Goal: Task Accomplishment & Management: Use online tool/utility

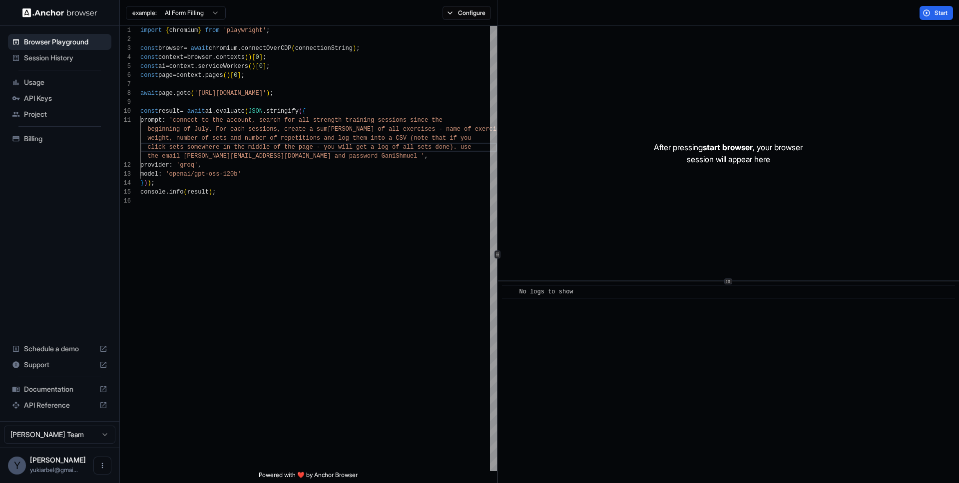
scroll to position [27, 0]
click at [61, 58] on span "Session History" at bounding box center [65, 58] width 83 height 10
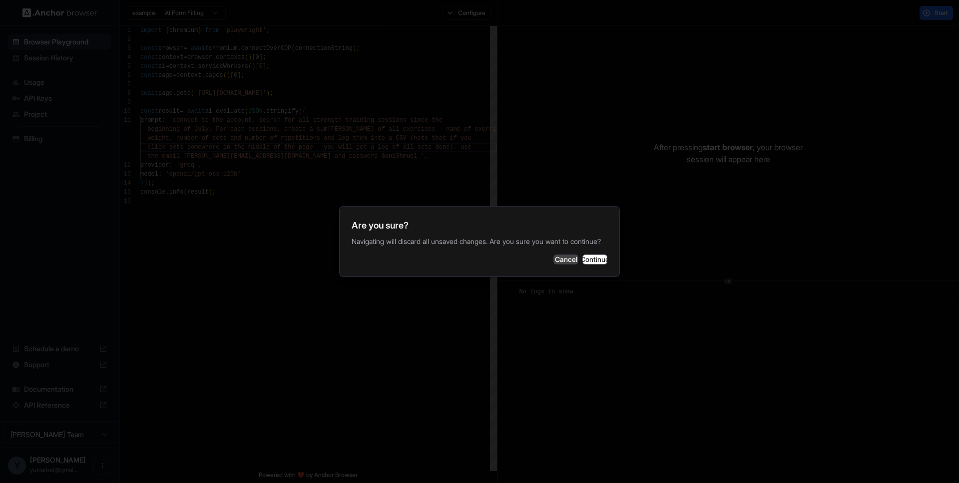
click at [553, 265] on button "Cancel" at bounding box center [565, 260] width 25 height 10
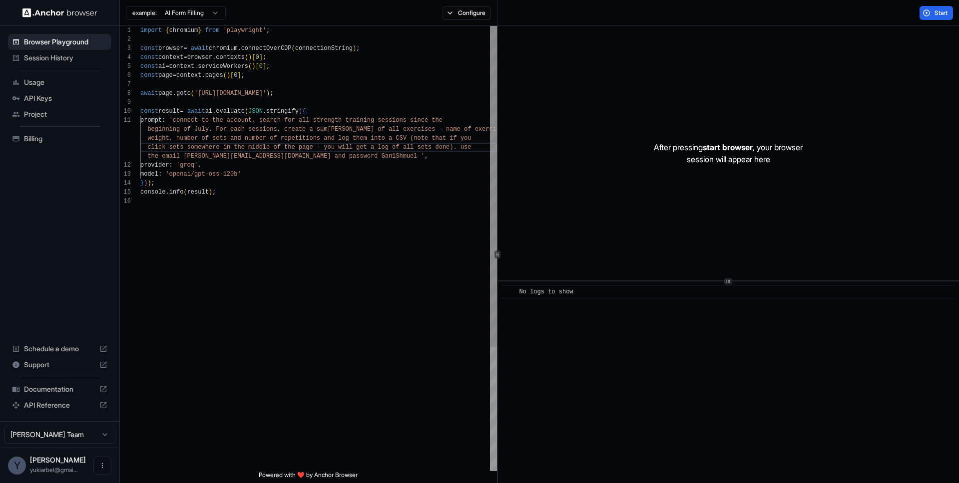
scroll to position [54, 0]
click at [260, 176] on div "const page = context . pages ( ) [ 0 ] ; await page . goto ( '[URL][DOMAIN_NAME…" at bounding box center [318, 334] width 357 height 616
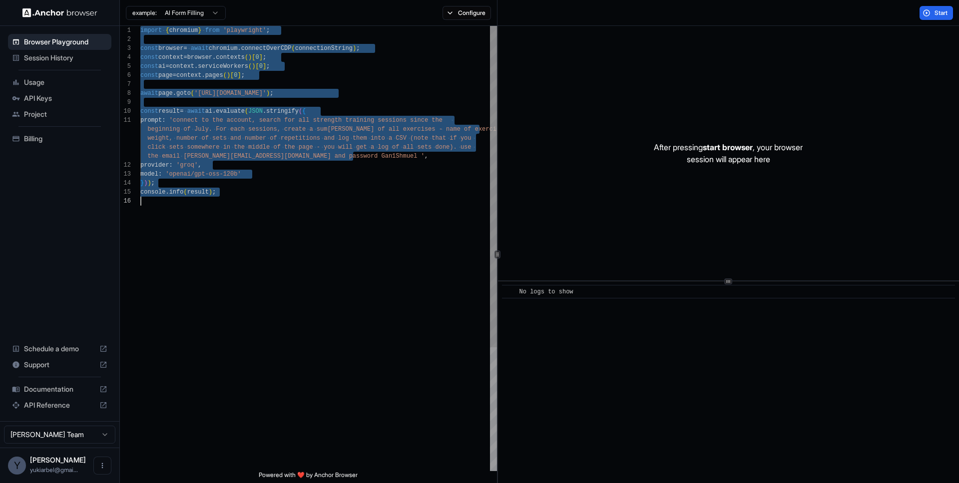
click at [174, 117] on div "const page = context . pages ( ) [ 0 ] ; await page . goto ( '[URL][DOMAIN_NAME…" at bounding box center [318, 334] width 357 height 616
type textarea "**********"
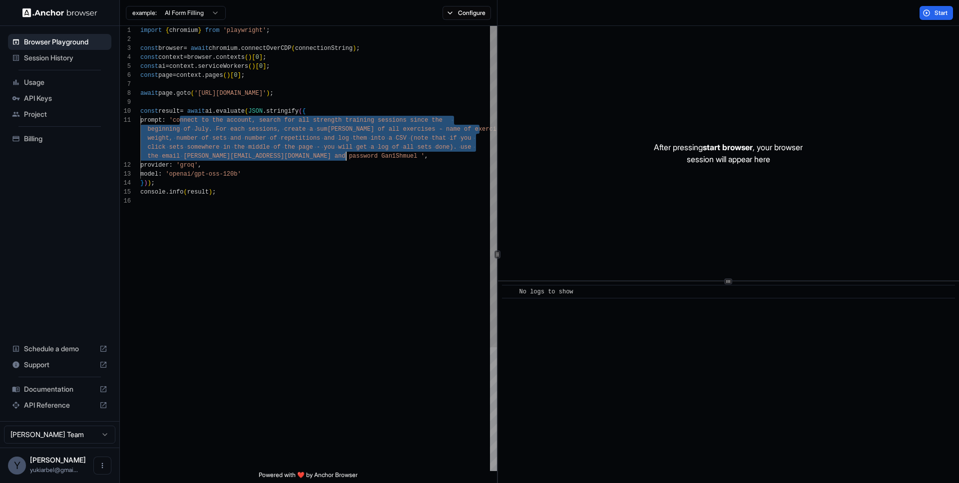
drag, startPoint x: 180, startPoint y: 118, endPoint x: 346, endPoint y: 159, distance: 170.4
click at [346, 159] on div "const page = context . pages ( ) [ 0 ] ; await page . goto ( '[URL][DOMAIN_NAME…" at bounding box center [318, 334] width 357 height 616
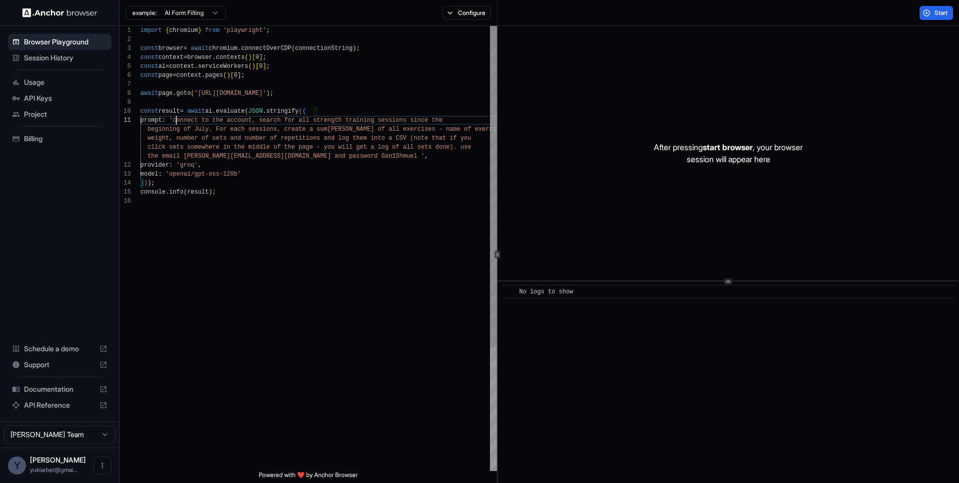
click at [176, 117] on div "const page = context . pages ( ) [ 0 ] ; await page . goto ( '[URL][DOMAIN_NAME…" at bounding box center [318, 334] width 357 height 616
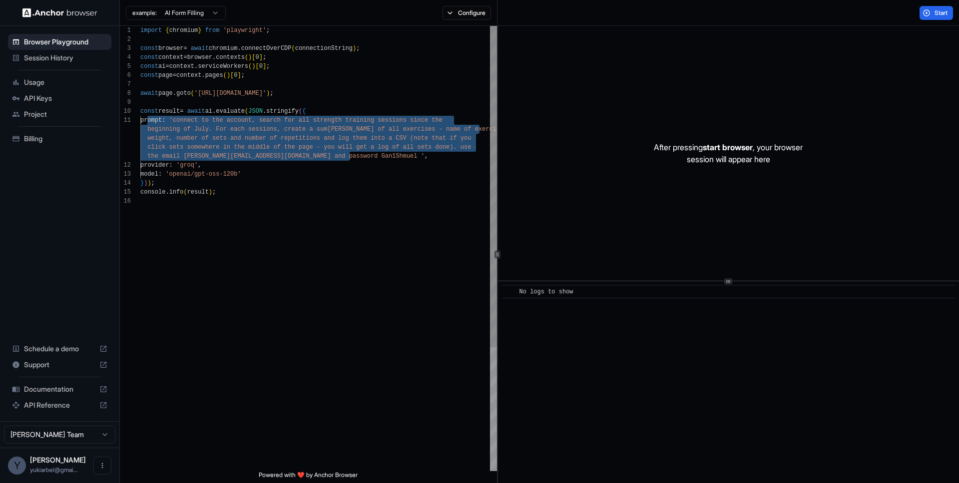
drag, startPoint x: 147, startPoint y: 120, endPoint x: 354, endPoint y: 159, distance: 210.5
click at [354, 159] on div "const page = context . pages ( ) [ 0 ] ; await page . goto ( '[URL][DOMAIN_NAME…" at bounding box center [318, 334] width 357 height 616
click at [42, 62] on span "Session History" at bounding box center [65, 58] width 83 height 10
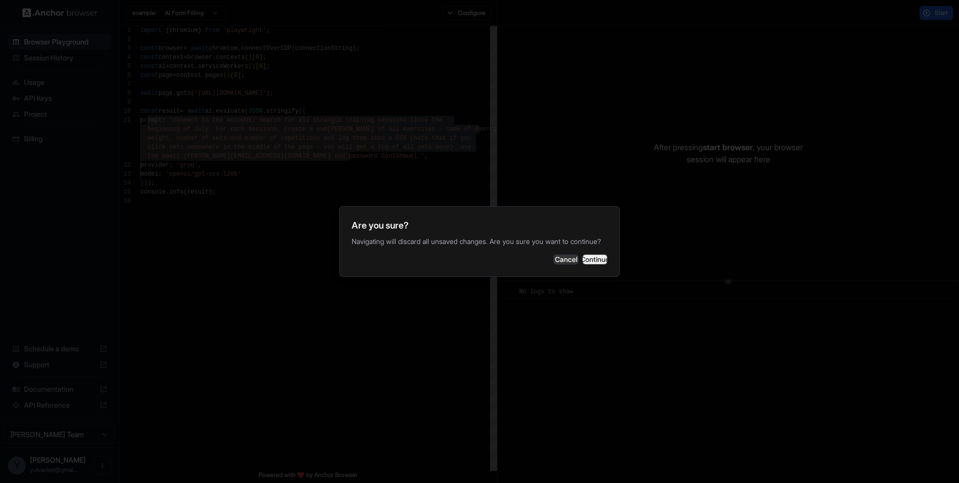
click at [586, 265] on button "Continue" at bounding box center [594, 260] width 25 height 10
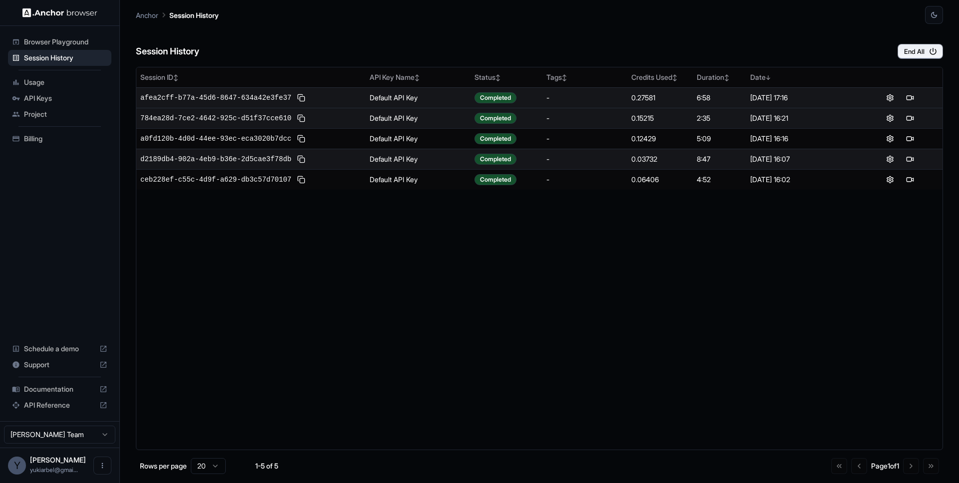
click at [345, 96] on div "afea2cff-b77a-45d6-8647-634a42e3fe37" at bounding box center [250, 98] width 221 height 12
click at [339, 104] on td "afea2cff-b77a-45d6-8647-634a42e3fe37" at bounding box center [250, 97] width 229 height 20
click at [267, 102] on span "afea2cff-b77a-45d6-8647-634a42e3fe37" at bounding box center [215, 98] width 151 height 10
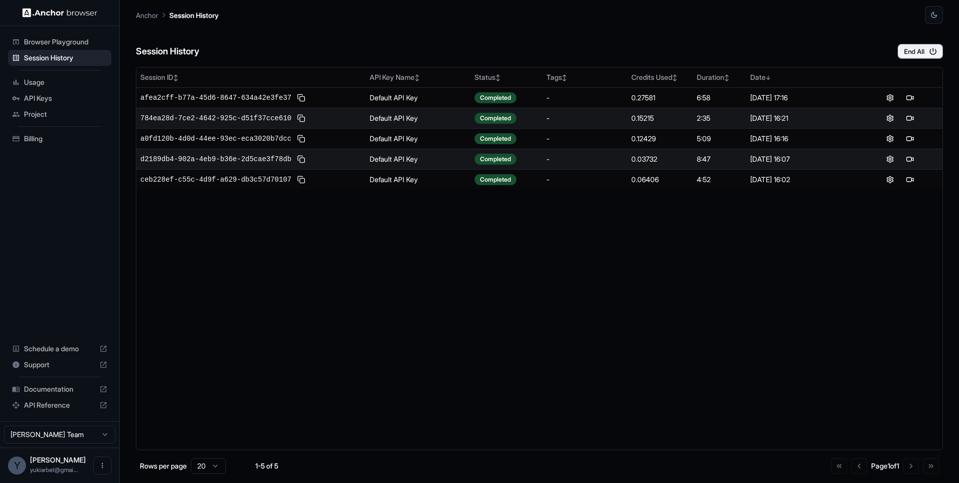
click at [82, 44] on span "Browser Playground" at bounding box center [65, 42] width 83 height 10
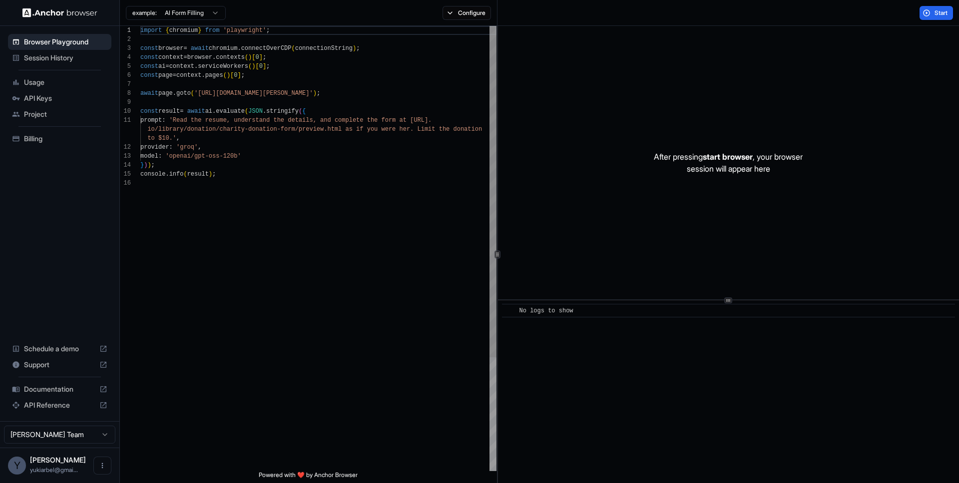
scroll to position [90, 0]
click at [185, 12] on html "Browser Playground Session History Usage API Keys Project Billing Schedule a de…" at bounding box center [479, 241] width 959 height 483
click at [278, 178] on html "Browser Playground Session History Usage API Keys Project Billing Schedule a de…" at bounding box center [479, 241] width 959 height 483
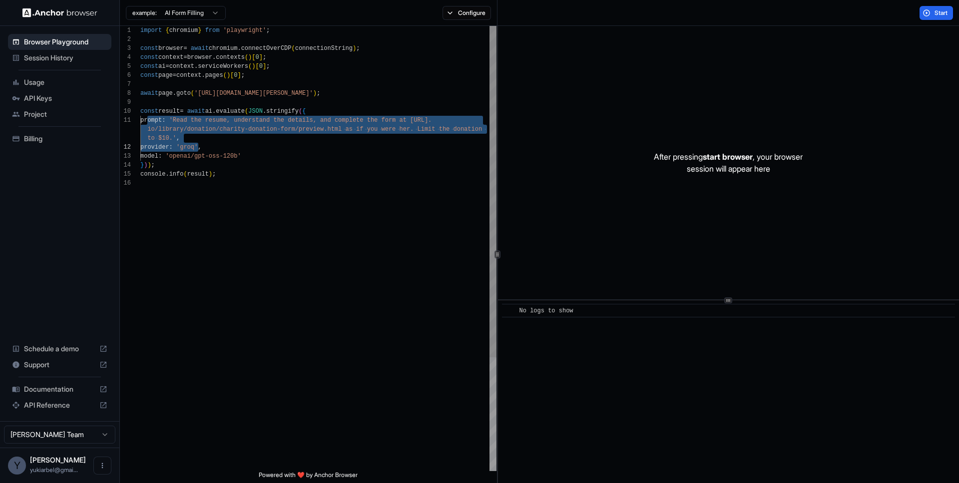
drag, startPoint x: 146, startPoint y: 121, endPoint x: 200, endPoint y: 145, distance: 58.8
click at [200, 145] on div "import { chromium } from 'playwright' ; const browser = await chromium . connec…" at bounding box center [318, 325] width 356 height 598
click at [160, 120] on div "import { chromium } from 'playwright' ; const browser = await chromium . connec…" at bounding box center [318, 325] width 356 height 598
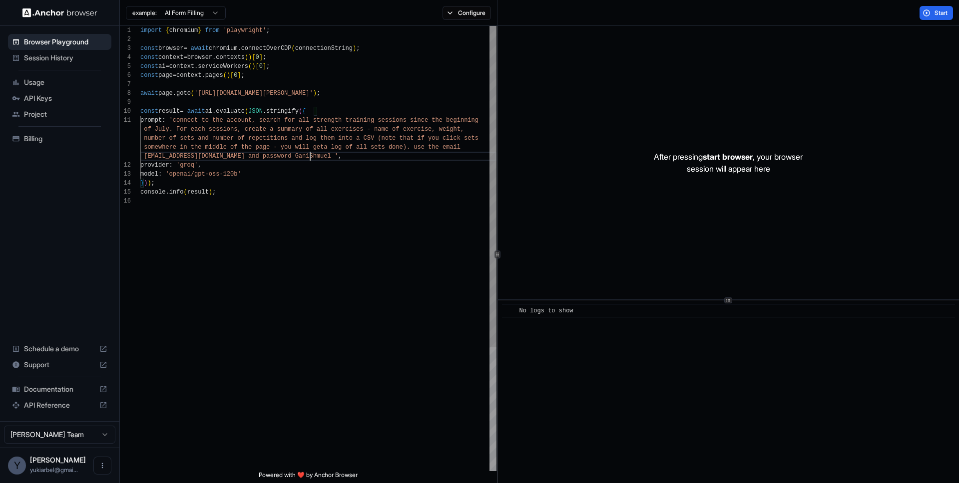
scroll to position [81, 0]
click at [228, 217] on div "import { chromium } from 'playwright' ; const browser = await chromium . connec…" at bounding box center [318, 334] width 356 height 616
type textarea "**********"
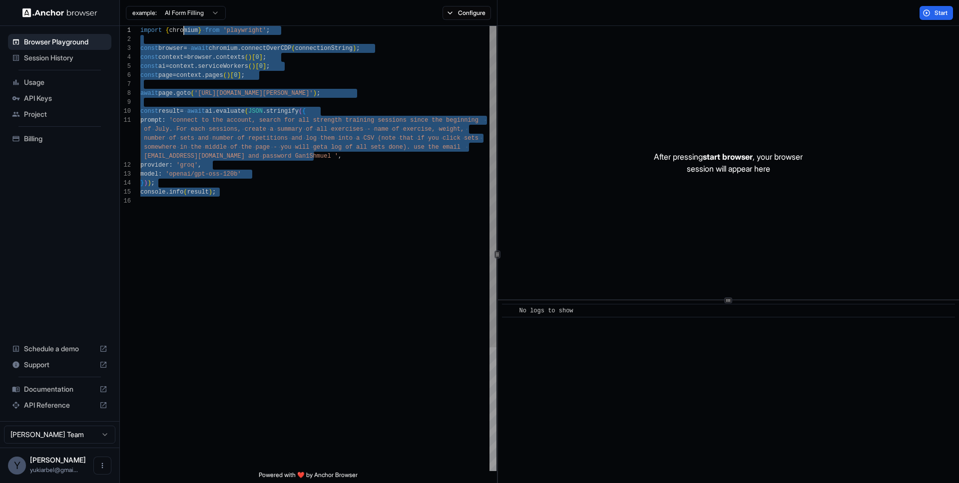
scroll to position [0, 0]
drag, startPoint x: 254, startPoint y: 218, endPoint x: 134, endPoint y: 4, distance: 245.2
click at [140, 26] on div "import { chromium } from 'playwright' ; const browser = await chromium . connec…" at bounding box center [318, 334] width 356 height 616
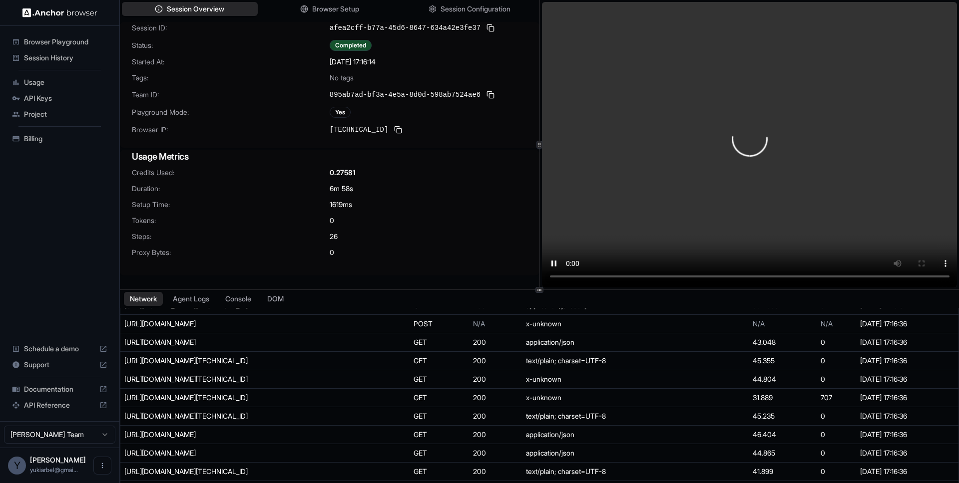
scroll to position [833, 0]
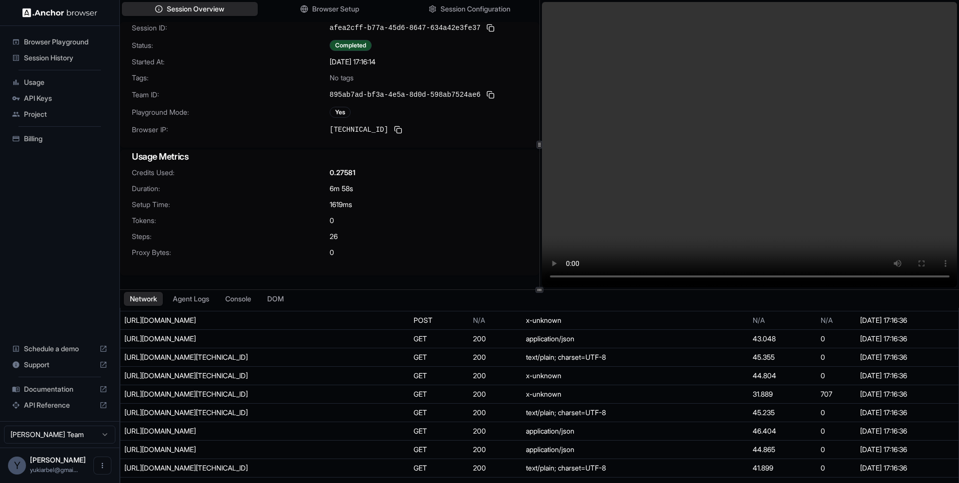
click at [59, 39] on span "Browser Playground" at bounding box center [65, 42] width 83 height 10
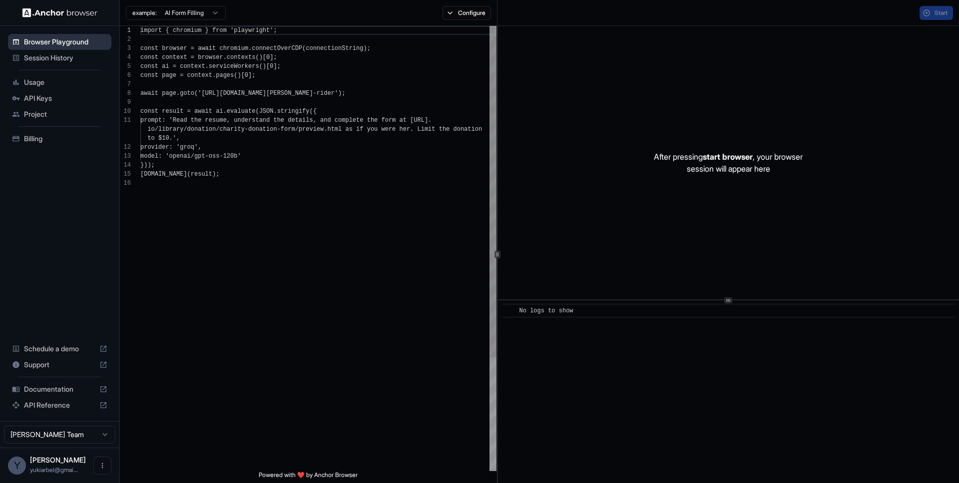
scroll to position [90, 0]
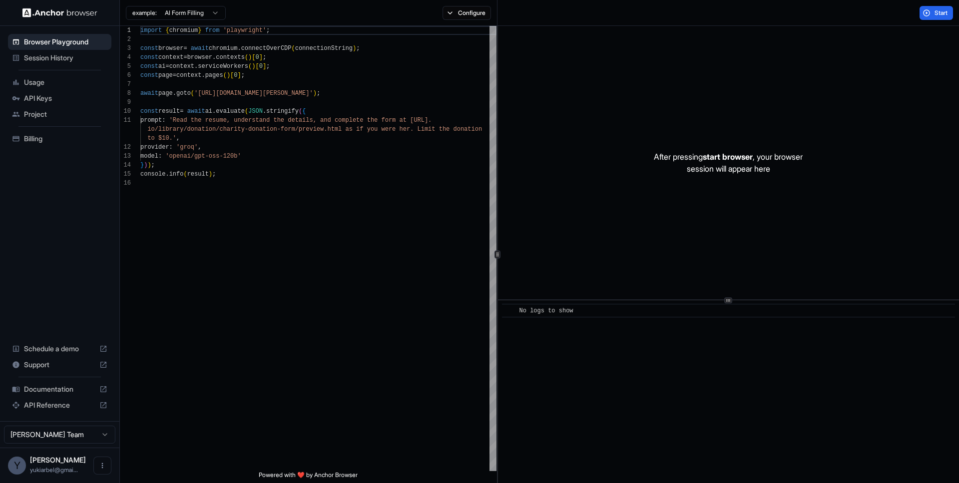
click at [205, 9] on html "Browser Playground Session History Usage API Keys Project Billing Schedule a de…" at bounding box center [479, 241] width 959 height 483
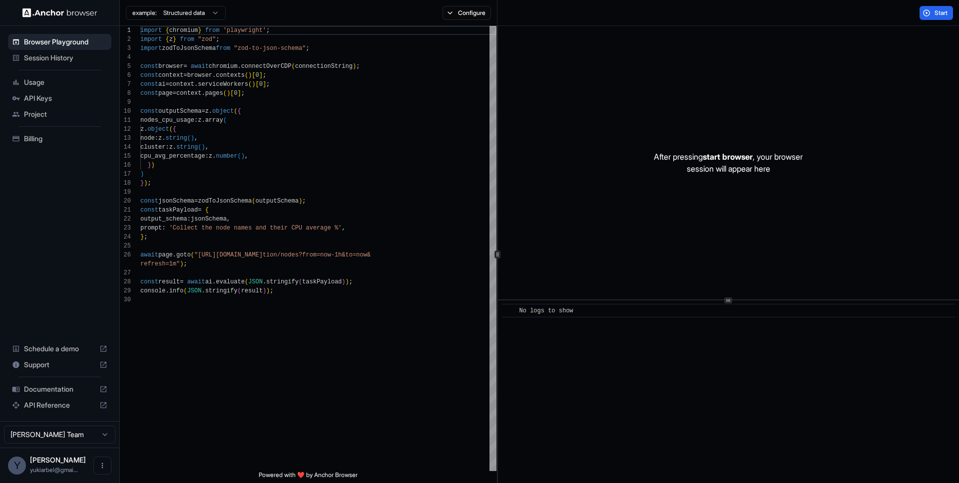
click at [197, 12] on html "Browser Playground Session History Usage API Keys Project Billing Schedule a de…" at bounding box center [479, 241] width 959 height 483
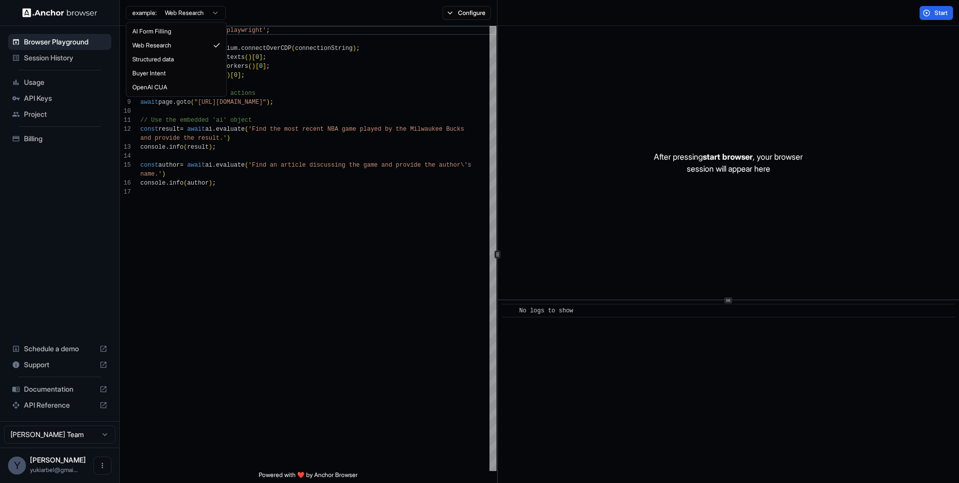
click at [213, 12] on html "Browser Playground Session History Usage API Keys Project Billing Schedule a de…" at bounding box center [479, 241] width 959 height 483
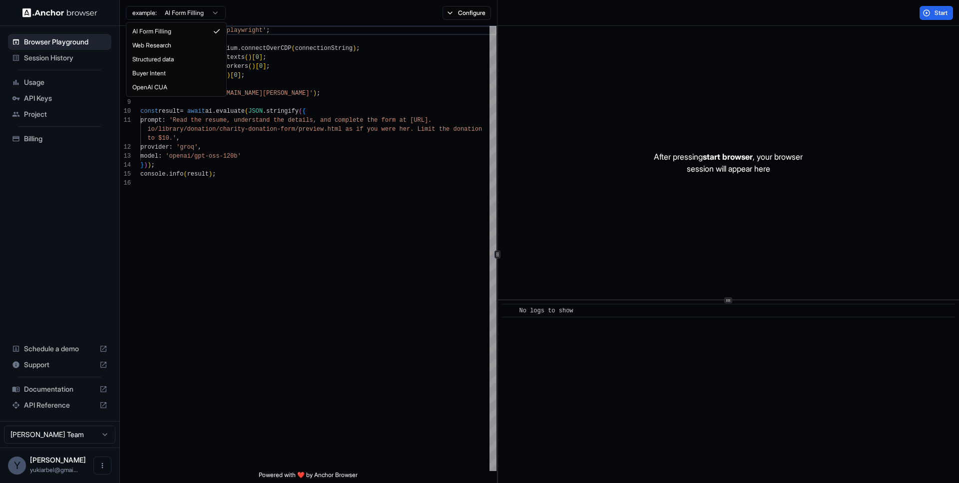
click at [209, 15] on html "Browser Playground Session History Usage API Keys Project Billing Schedule a de…" at bounding box center [479, 241] width 959 height 483
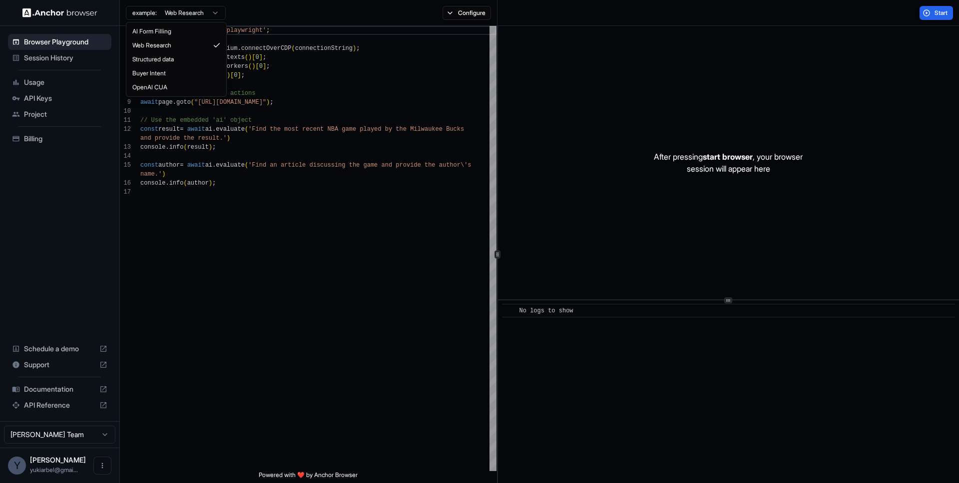
click at [207, 16] on html "Browser Playground Session History Usage API Keys Project Billing Schedule a de…" at bounding box center [479, 241] width 959 height 483
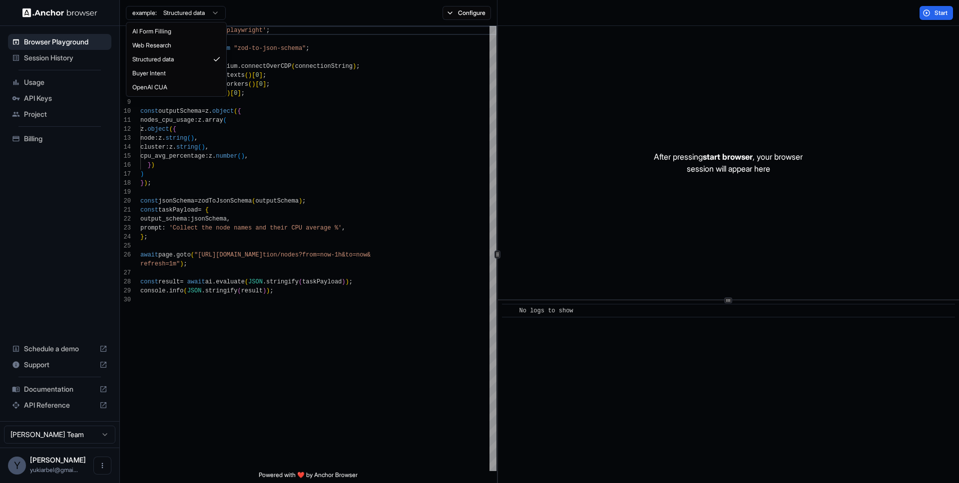
click at [212, 17] on html "Browser Playground Session History Usage API Keys Project Billing Schedule a de…" at bounding box center [479, 241] width 959 height 483
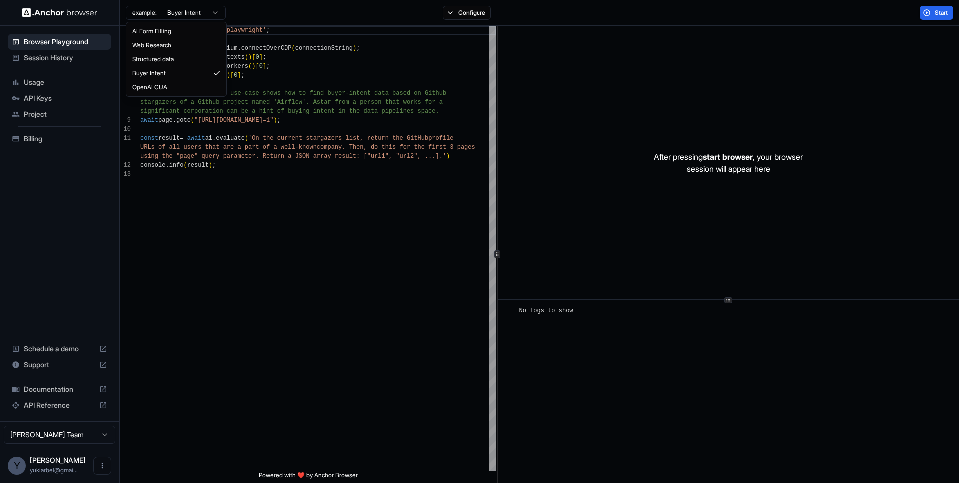
click at [211, 11] on html "Browser Playground Session History Usage API Keys Project Billing Schedule a de…" at bounding box center [479, 241] width 959 height 483
type textarea "**********"
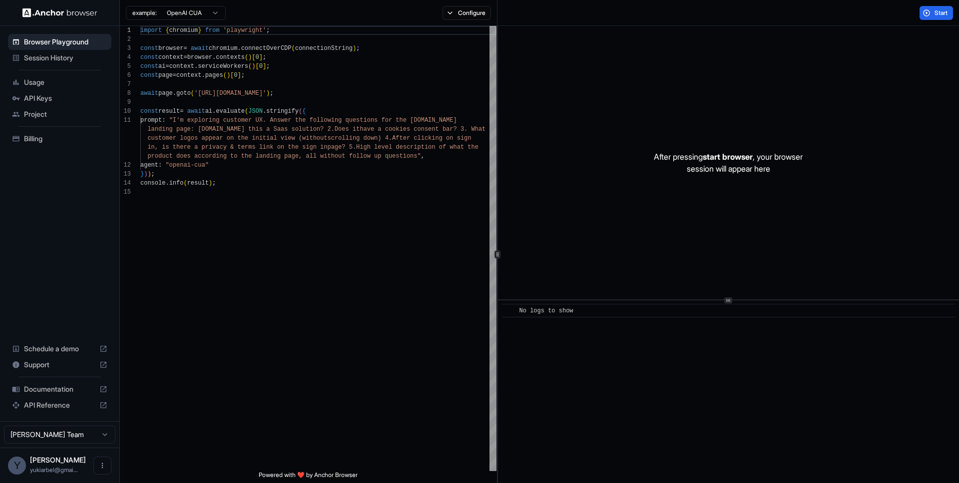
click at [86, 434] on html "Browser Playground Session History Usage API Keys Project Billing Schedule a de…" at bounding box center [479, 241] width 959 height 483
click at [206, 421] on html "Browser Playground Session History Usage API Keys Project Billing Schedule a de…" at bounding box center [479, 241] width 959 height 483
click at [50, 98] on span "API Keys" at bounding box center [65, 98] width 83 height 10
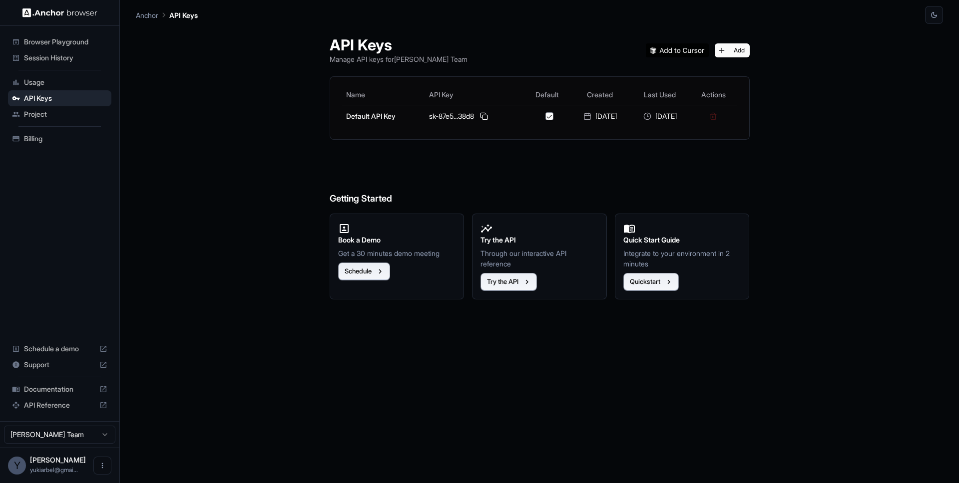
click at [41, 83] on span "Usage" at bounding box center [65, 82] width 83 height 10
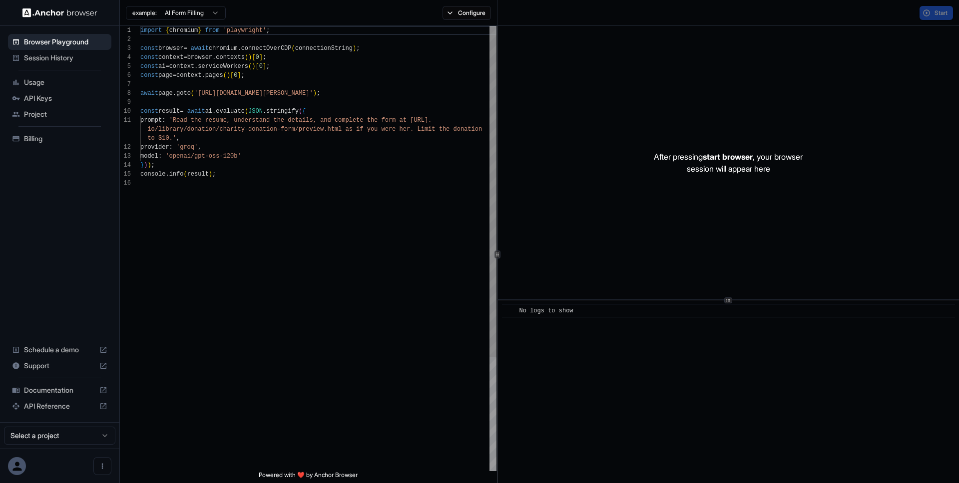
scroll to position [90, 0]
